Goal: Find specific page/section: Find specific page/section

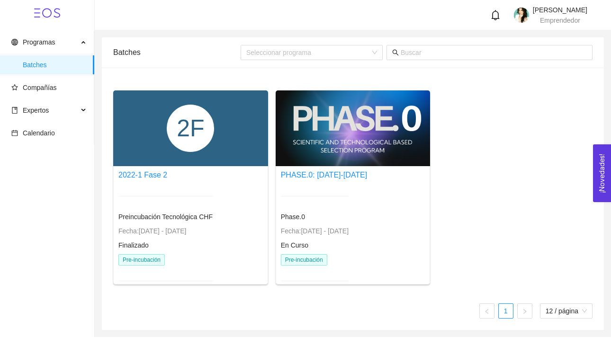
click at [153, 148] on div "2F" at bounding box center [190, 128] width 155 height 76
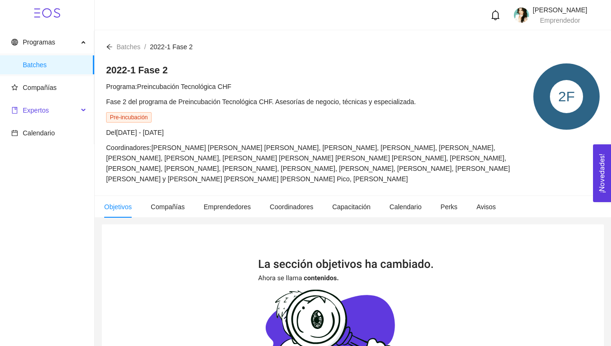
click at [82, 110] on icon at bounding box center [84, 110] width 5 height 0
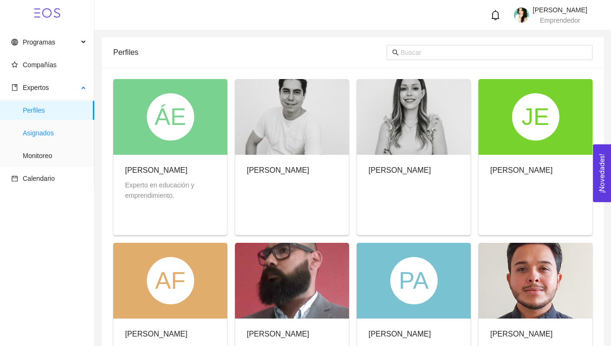
click at [49, 138] on span "Asignados" at bounding box center [55, 133] width 64 height 19
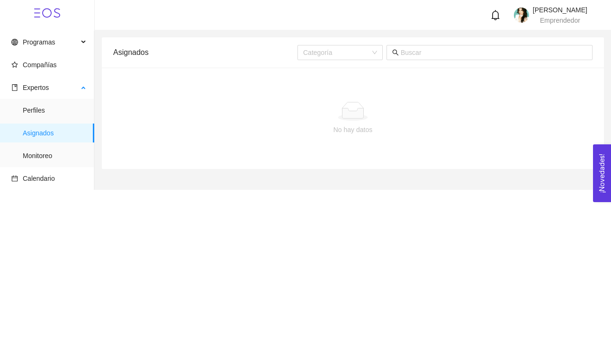
click at [42, 135] on span "Asignados" at bounding box center [55, 133] width 64 height 19
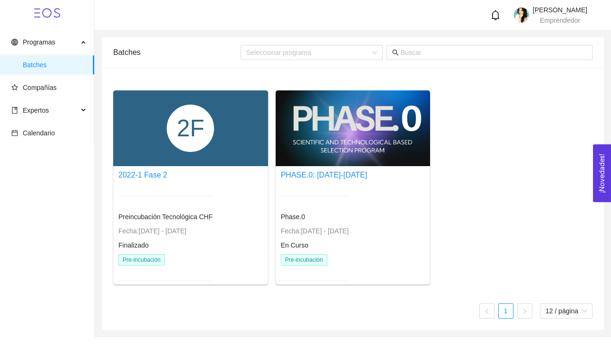
click at [330, 157] on div at bounding box center [353, 128] width 155 height 76
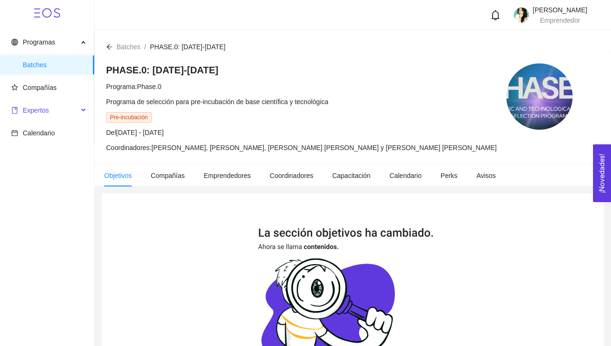
click at [77, 107] on span "Expertos" at bounding box center [44, 110] width 67 height 19
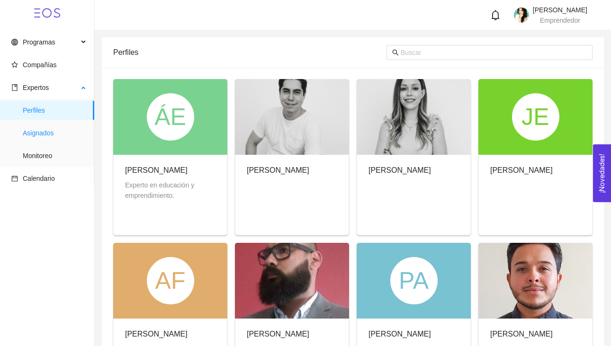
click at [48, 134] on span "Asignados" at bounding box center [55, 133] width 64 height 19
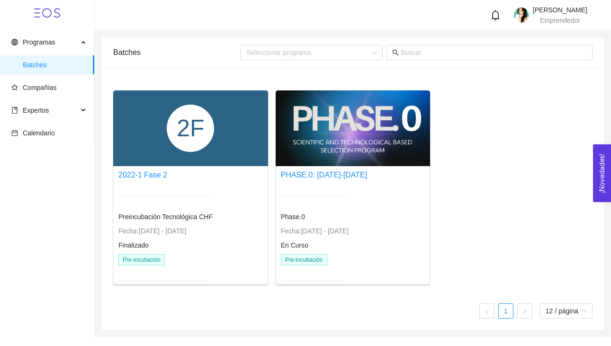
click at [181, 131] on div "2F" at bounding box center [190, 128] width 47 height 47
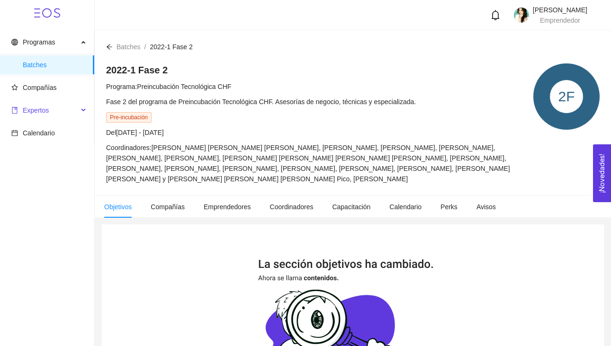
click at [80, 112] on div "Expertos" at bounding box center [47, 110] width 94 height 19
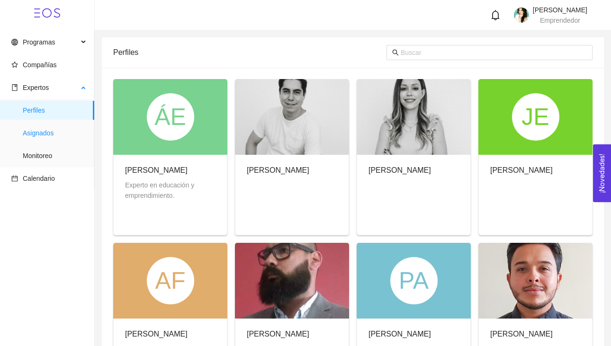
click at [50, 134] on span "Asignados" at bounding box center [55, 133] width 64 height 19
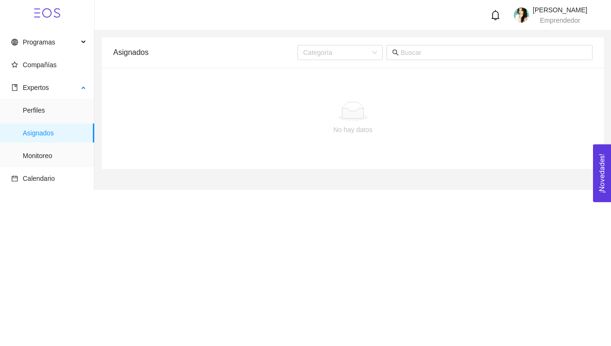
click at [42, 134] on span "Asignados" at bounding box center [55, 133] width 64 height 19
